Goal: Navigation & Orientation: Find specific page/section

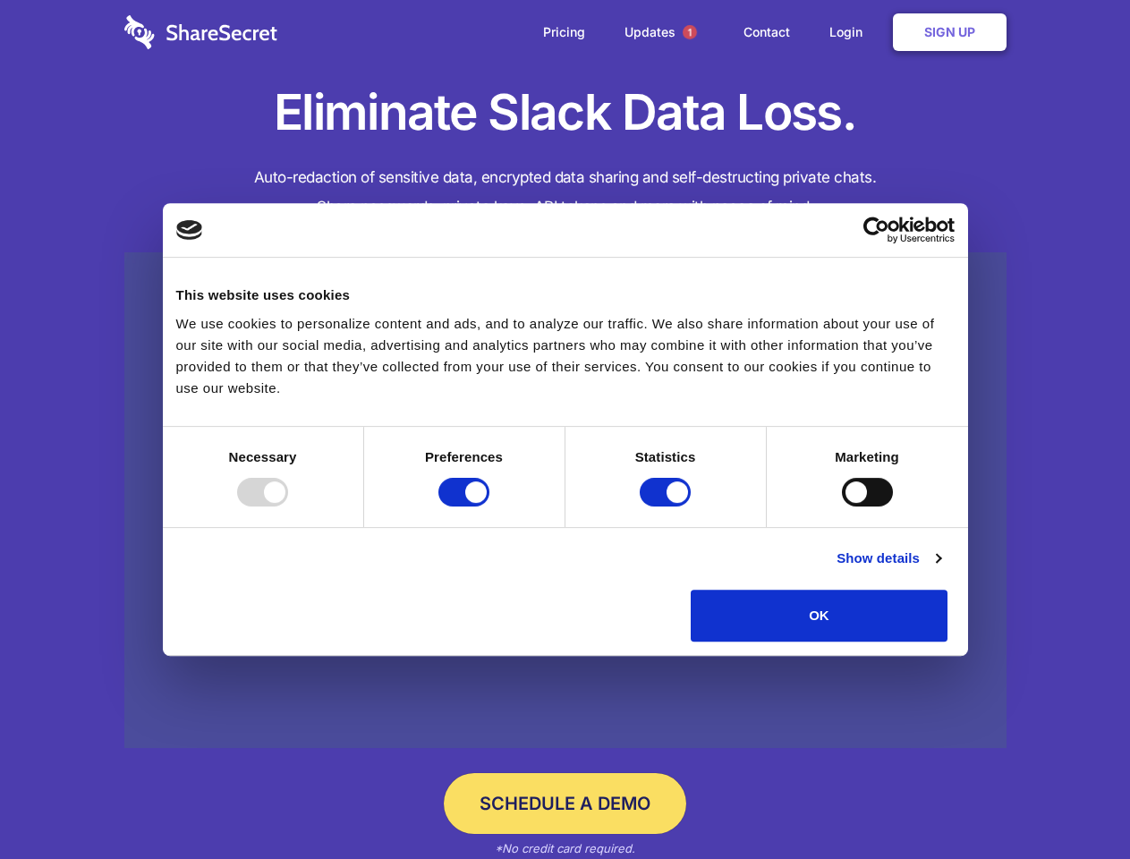
click at [288, 506] on div at bounding box center [262, 492] width 51 height 29
click at [489, 506] on input "Preferences" at bounding box center [463, 492] width 51 height 29
checkbox input "false"
click at [667, 506] on input "Statistics" at bounding box center [665, 492] width 51 height 29
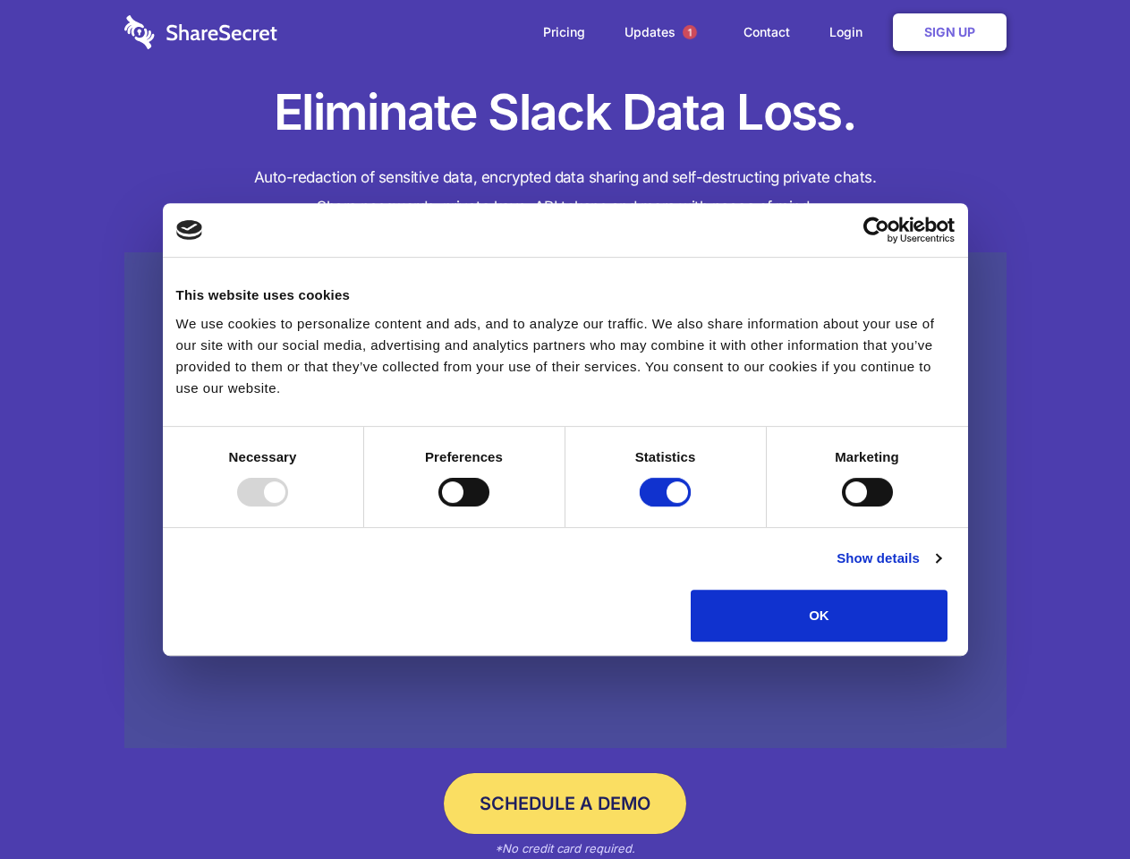
checkbox input "false"
click at [842, 506] on input "Marketing" at bounding box center [867, 492] width 51 height 29
checkbox input "true"
click at [940, 569] on link "Show details" at bounding box center [889, 558] width 104 height 21
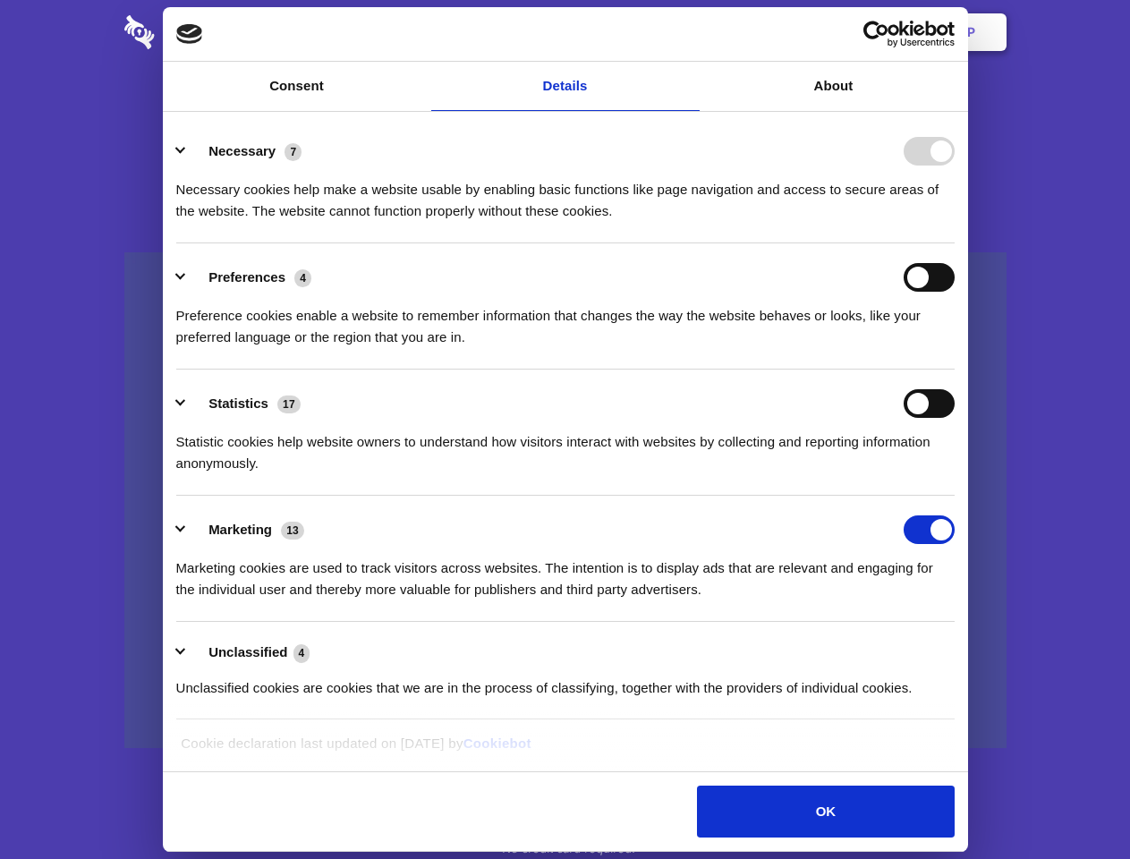
click at [955, 243] on li "Necessary 7 Necessary cookies help make a website usable by enabling basic func…" at bounding box center [565, 180] width 778 height 126
click at [689, 32] on span "1" at bounding box center [690, 32] width 14 height 14
